Goal: Task Accomplishment & Management: Use online tool/utility

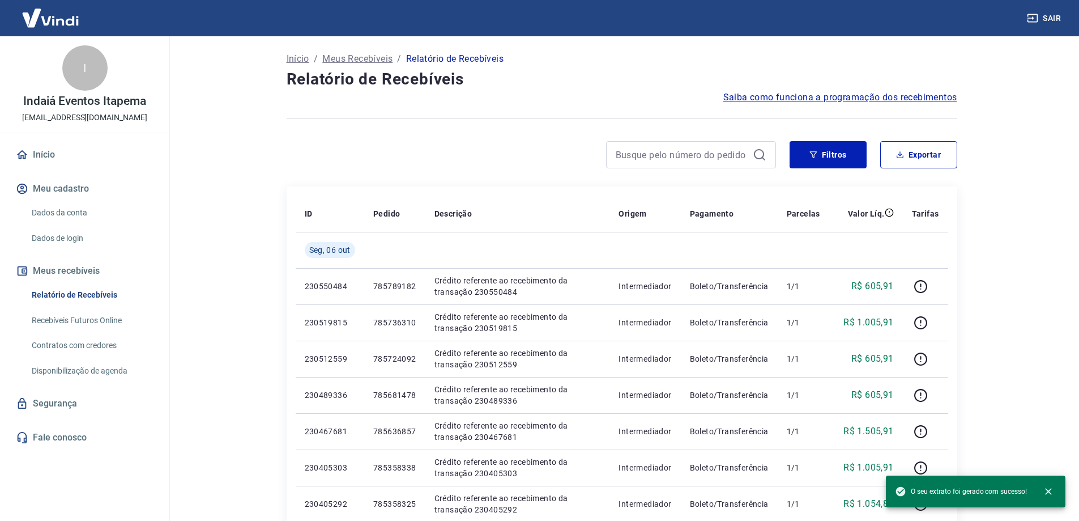
click at [834, 147] on button "Filtros" at bounding box center [828, 154] width 77 height 27
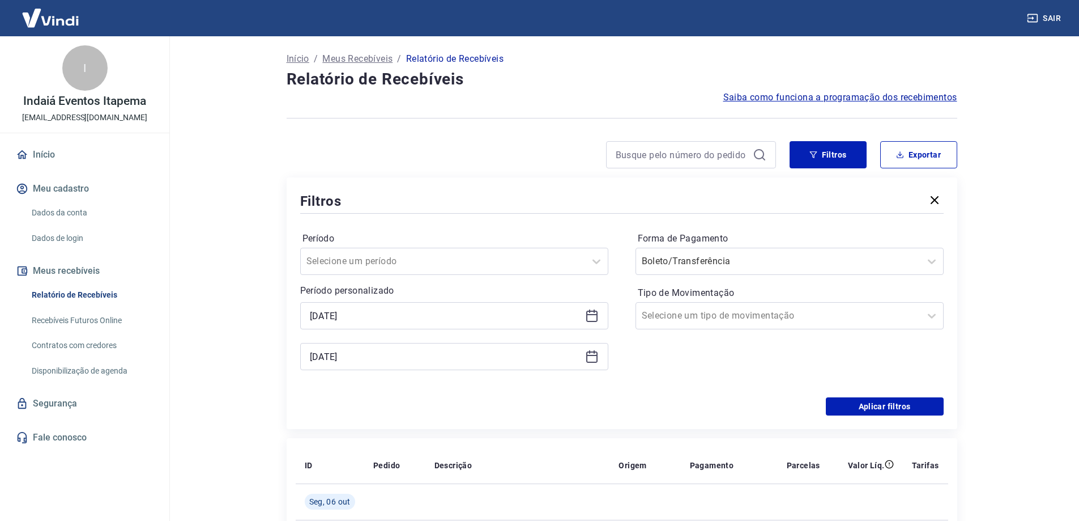
click at [595, 319] on icon at bounding box center [592, 316] width 14 height 14
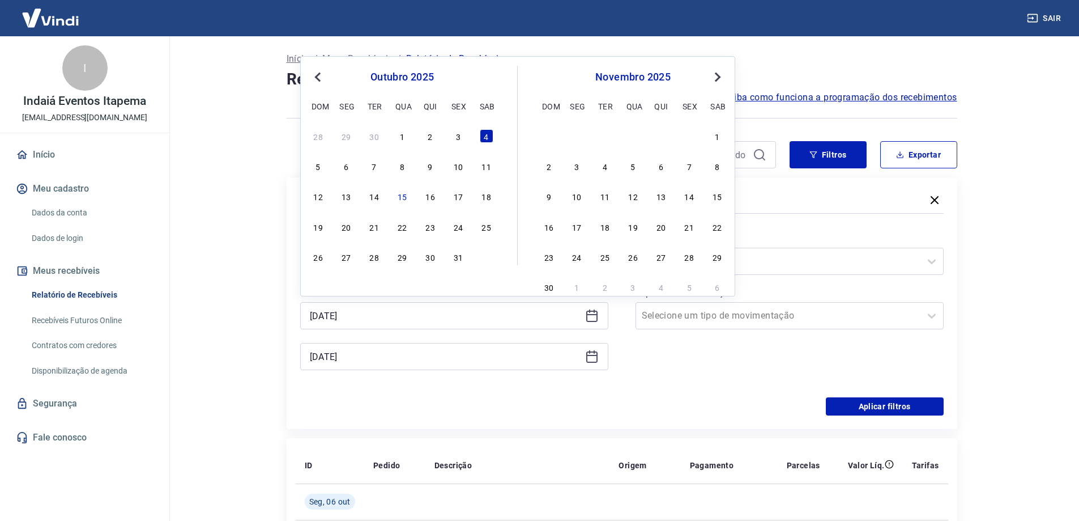
click at [438, 167] on div "5 6 7 8 9 10 11" at bounding box center [402, 166] width 185 height 16
click at [434, 167] on div "9" at bounding box center [431, 166] width 14 height 14
type input "[DATE]"
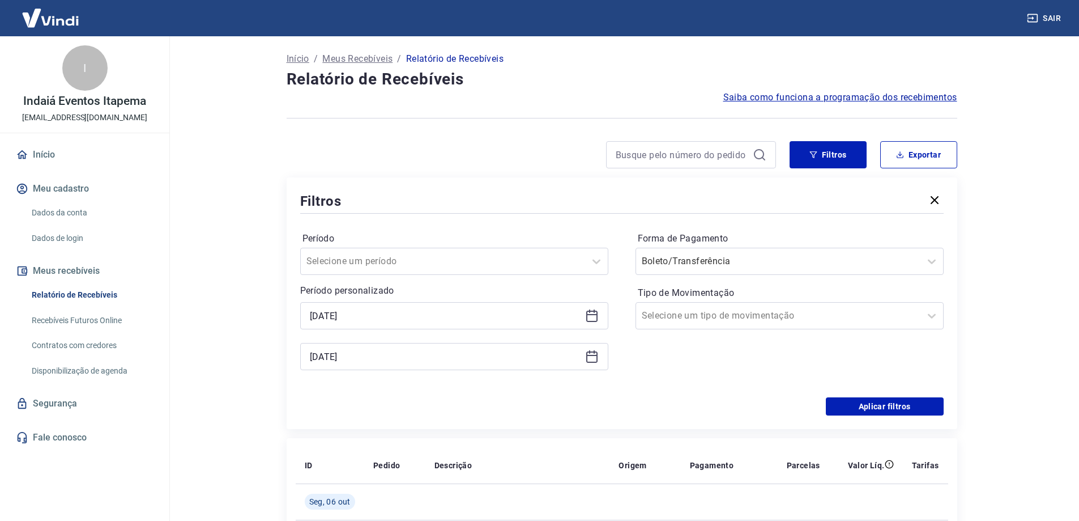
click at [595, 359] on icon at bounding box center [592, 357] width 14 height 14
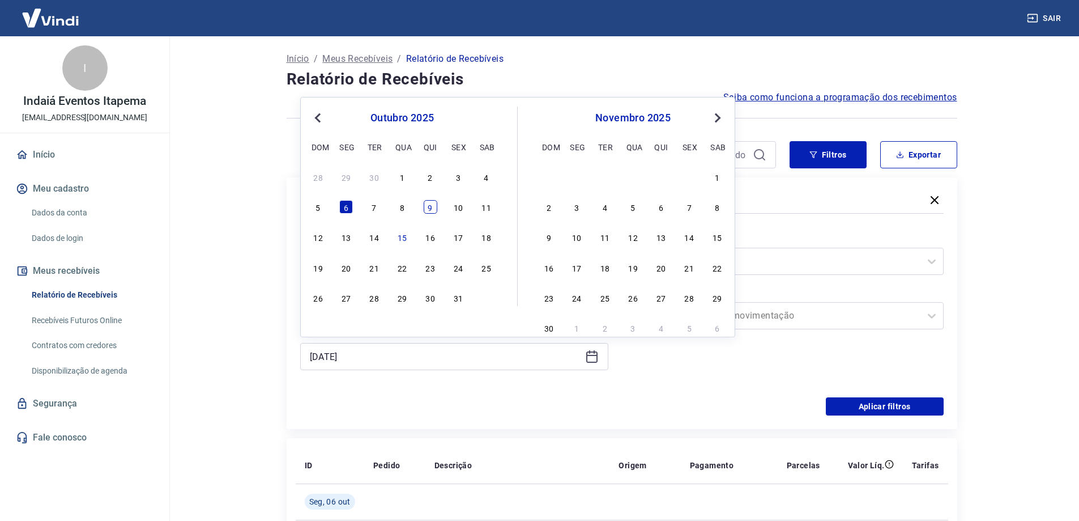
click at [424, 205] on div "9" at bounding box center [431, 207] width 14 height 14
click at [739, 379] on div "Forma de Pagamento Boleto/Transferência Tipo de Movimentação Selecione um tipo …" at bounding box center [790, 306] width 308 height 154
type input "[DATE]"
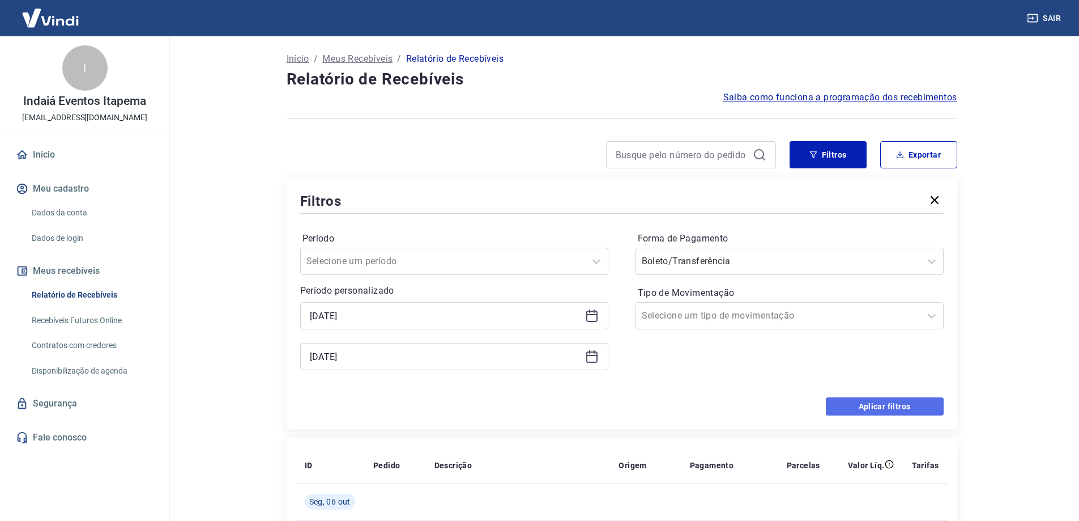
click at [861, 402] on button "Aplicar filtros" at bounding box center [885, 406] width 118 height 18
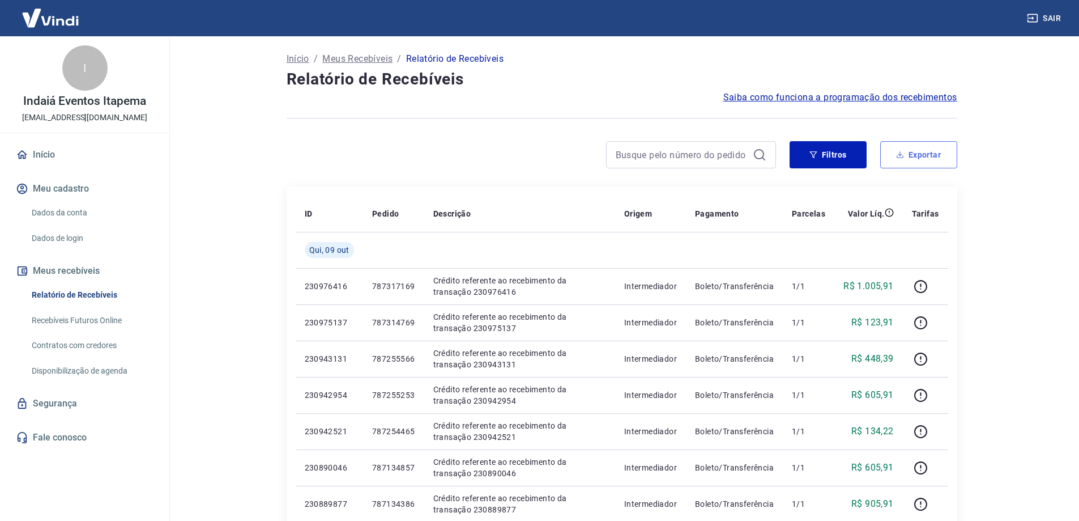
click at [926, 165] on button "Exportar" at bounding box center [918, 154] width 77 height 27
type input "[DATE]"
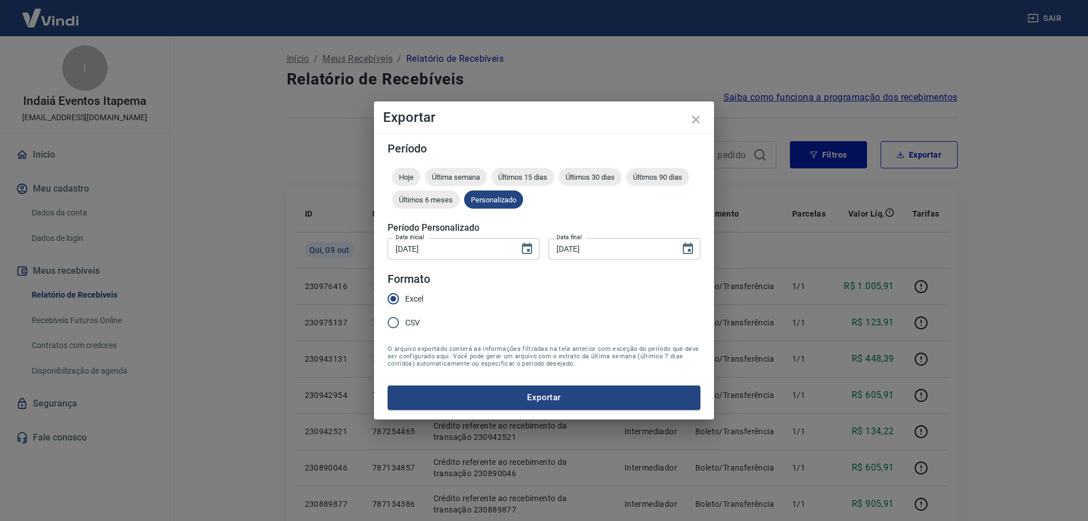
click at [450, 384] on form "Período Hoje Última semana Últimos 15 dias Últimos 30 dias Últimos 90 dias Últi…" at bounding box center [543, 276] width 313 height 266
click at [456, 404] on button "Exportar" at bounding box center [543, 397] width 313 height 24
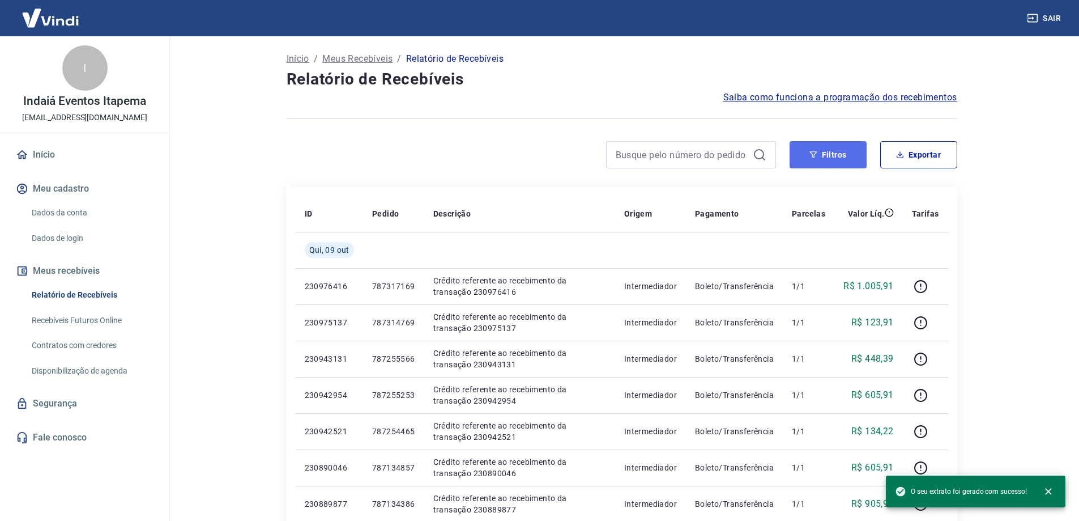
click at [817, 155] on icon "button" at bounding box center [814, 155] width 8 height 8
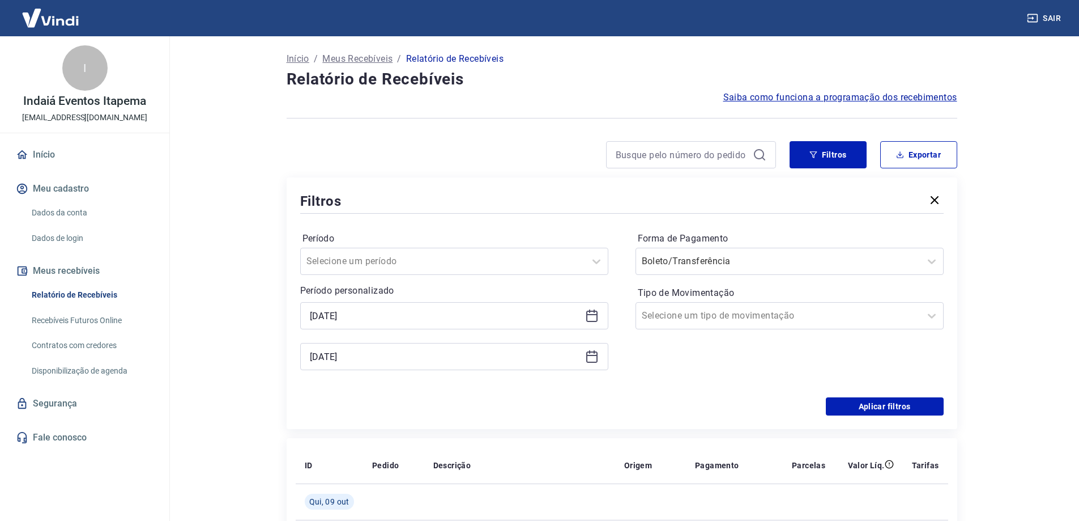
click at [591, 313] on icon at bounding box center [592, 316] width 14 height 14
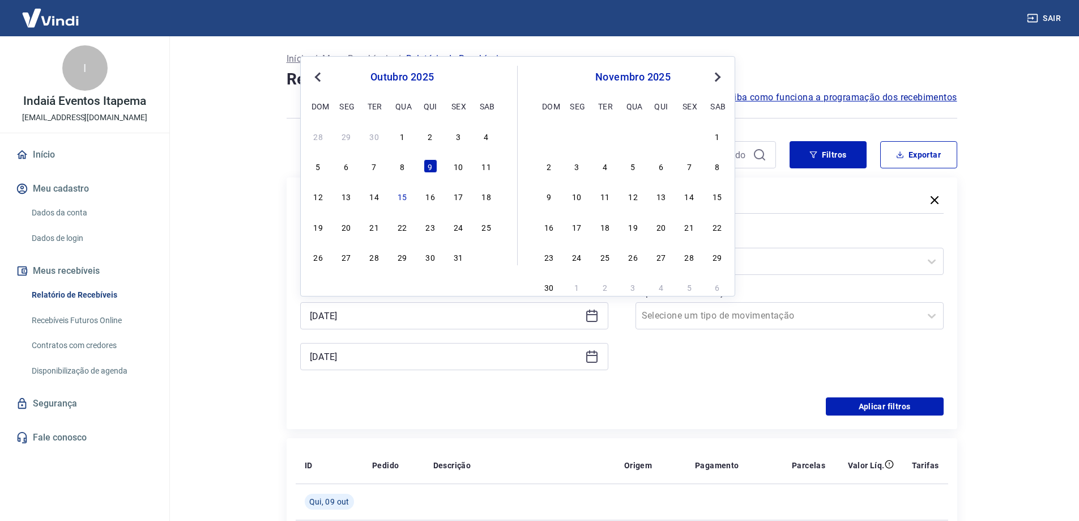
click at [460, 169] on div "10" at bounding box center [458, 166] width 14 height 14
type input "[DATE]"
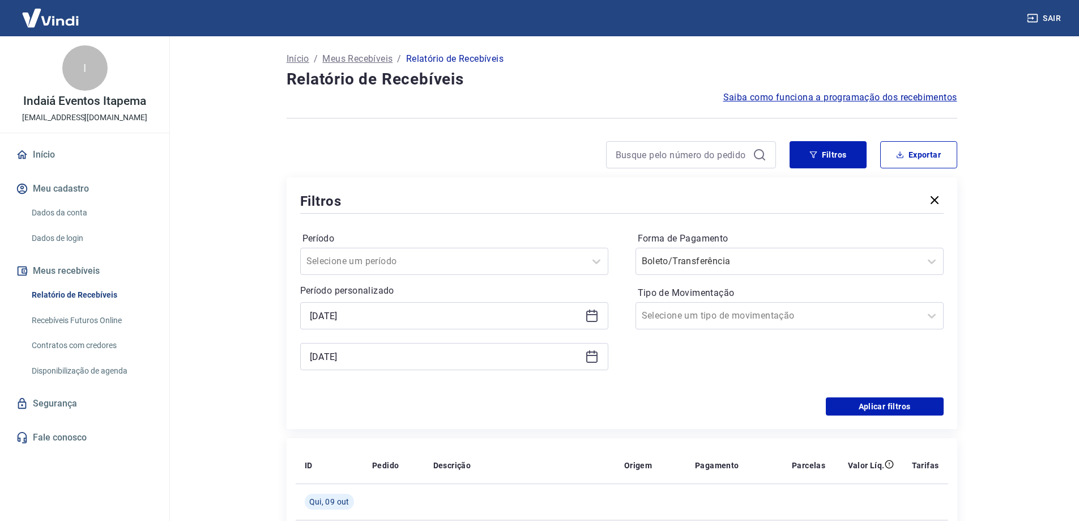
click at [594, 353] on icon at bounding box center [592, 357] width 14 height 14
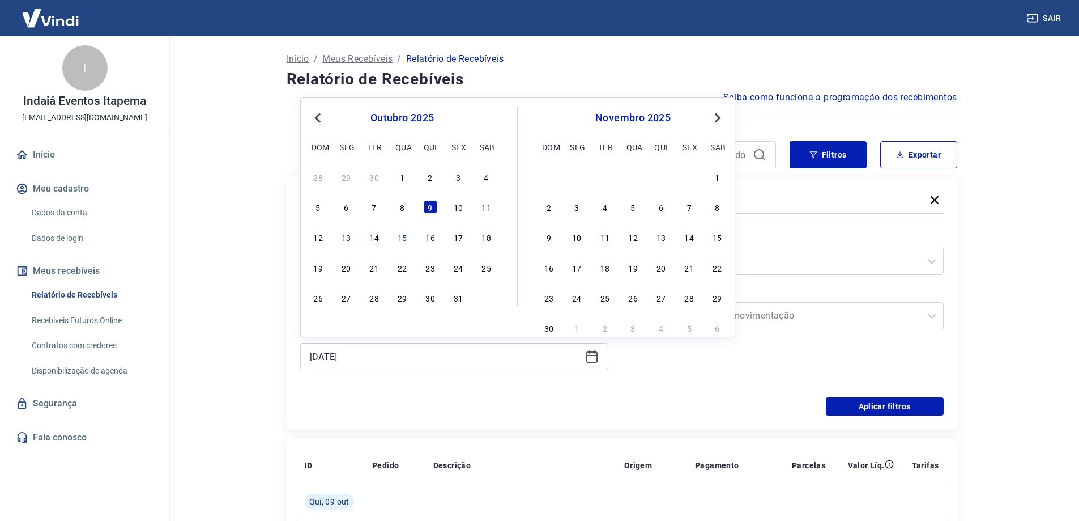
click at [458, 215] on div "28 29 30 1 2 3 4 5 6 7 8 9 10 11 12 13 14 15 16 17 18 19 20 21 22 23 24 25 26 2…" at bounding box center [402, 236] width 185 height 137
click at [457, 211] on div "10" at bounding box center [458, 207] width 14 height 14
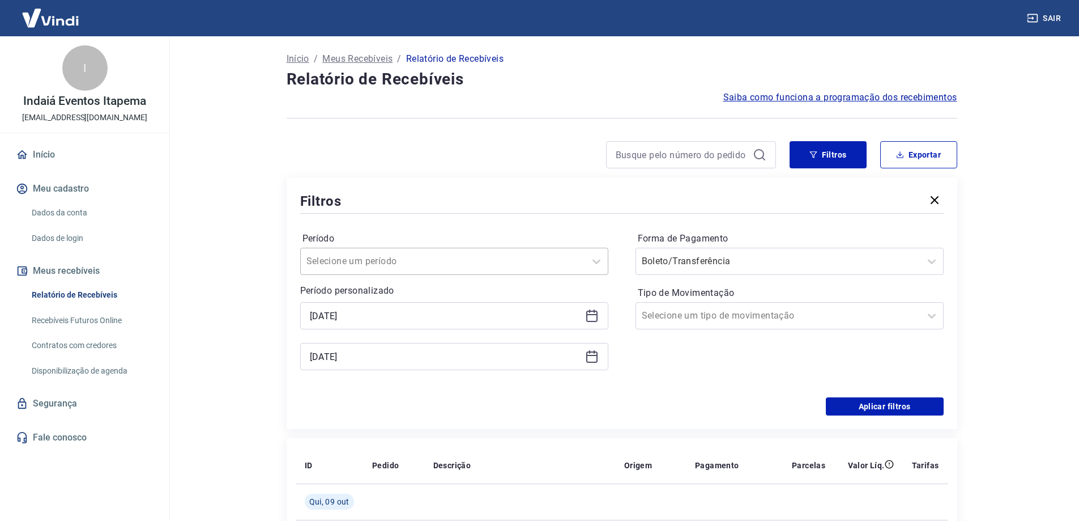
type input "[DATE]"
click at [689, 359] on div "Forma de Pagamento Boleto/Transferência Tipo de Movimentação Selecione um tipo …" at bounding box center [790, 306] width 308 height 154
click at [878, 408] on button "Aplicar filtros" at bounding box center [885, 406] width 118 height 18
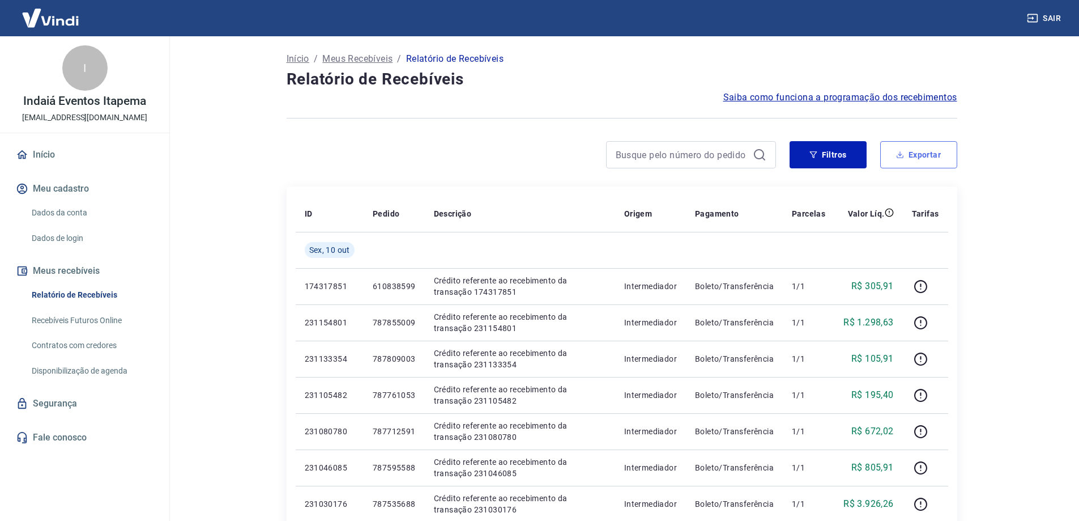
click at [917, 157] on button "Exportar" at bounding box center [918, 154] width 77 height 27
type input "[DATE]"
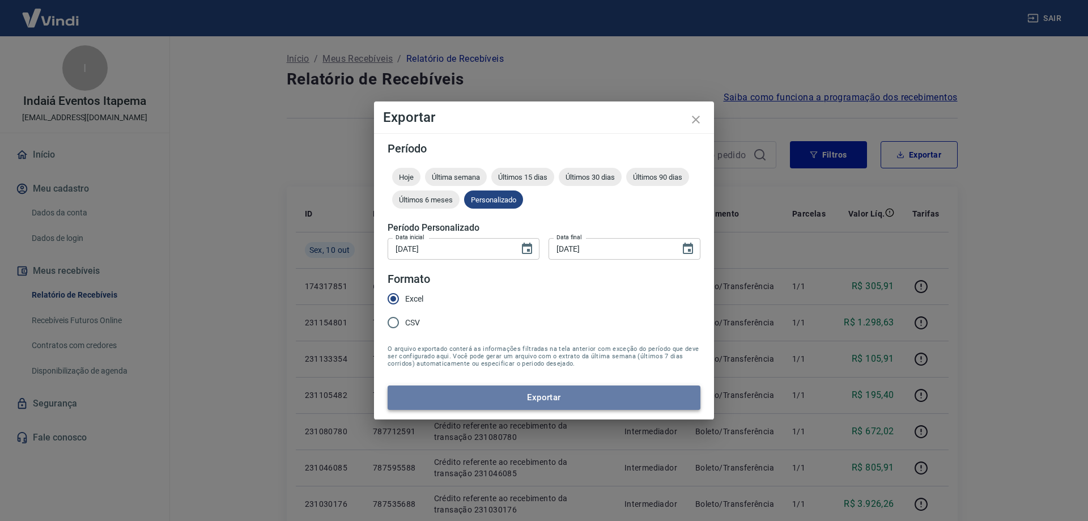
click at [455, 398] on button "Exportar" at bounding box center [543, 397] width 313 height 24
